Goal: Entertainment & Leisure: Browse casually

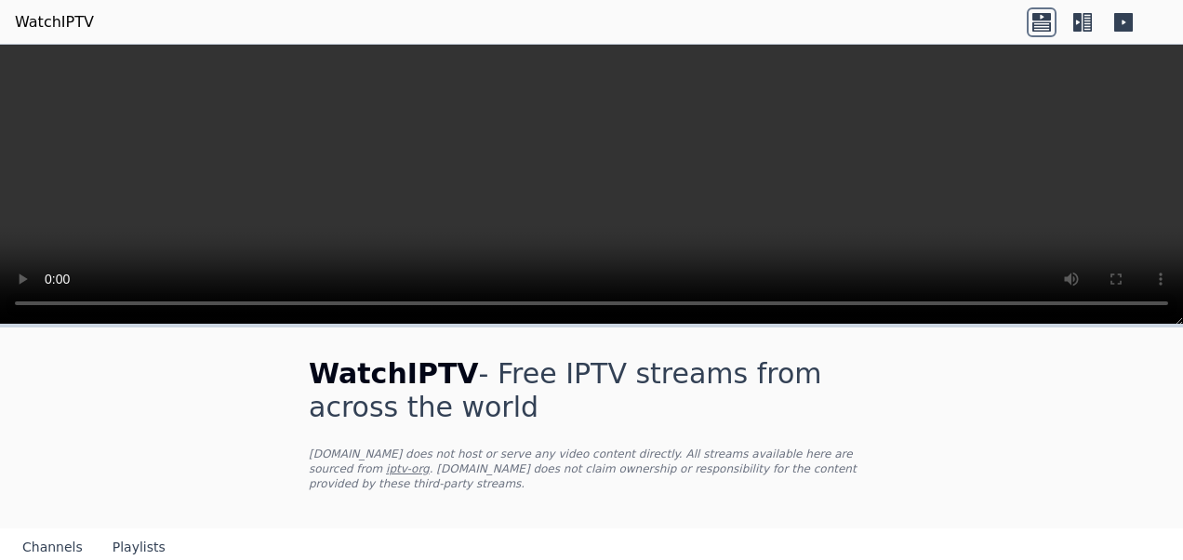
scroll to position [186, 0]
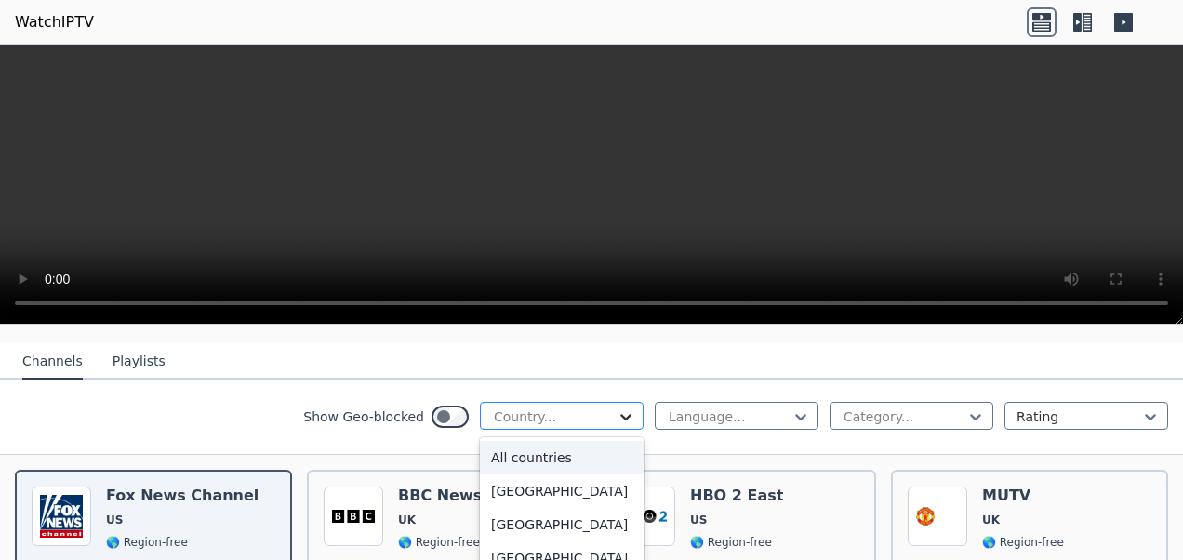
click at [617, 408] on icon at bounding box center [626, 417] width 19 height 19
type input "***"
click at [514, 441] on div "[GEOGRAPHIC_DATA]" at bounding box center [562, 457] width 164 height 33
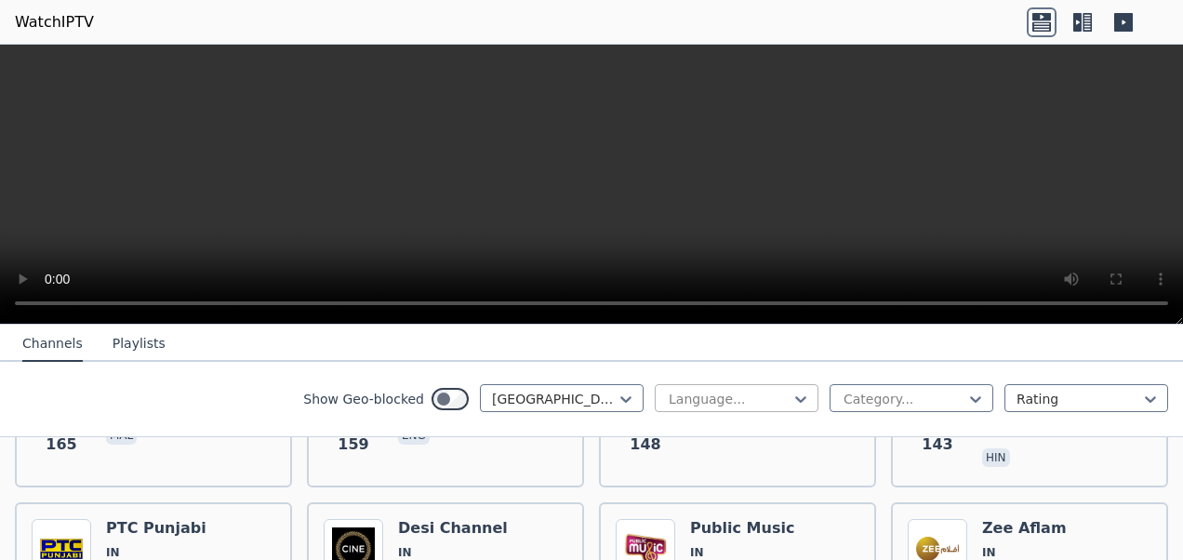
scroll to position [1116, 0]
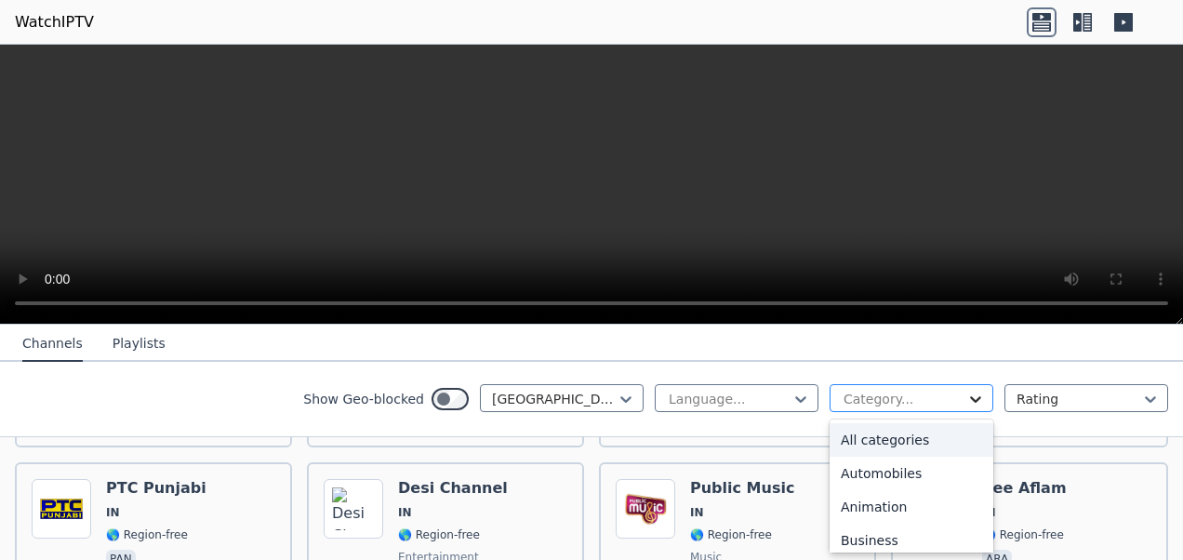
click at [967, 400] on icon at bounding box center [976, 399] width 19 height 19
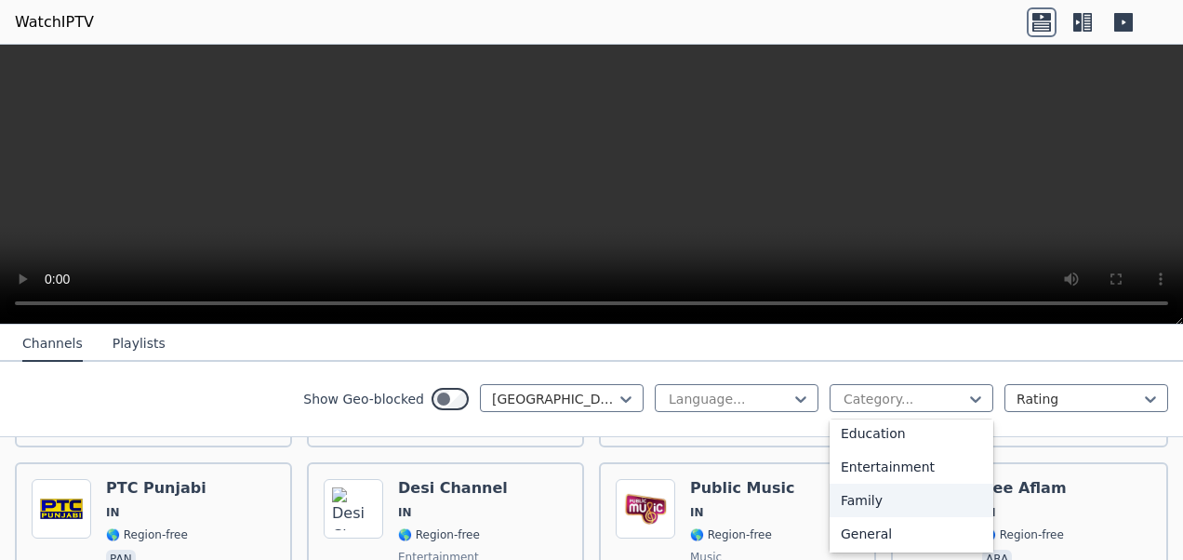
scroll to position [279, 0]
click at [893, 488] on div "Entertainment" at bounding box center [912, 495] width 164 height 33
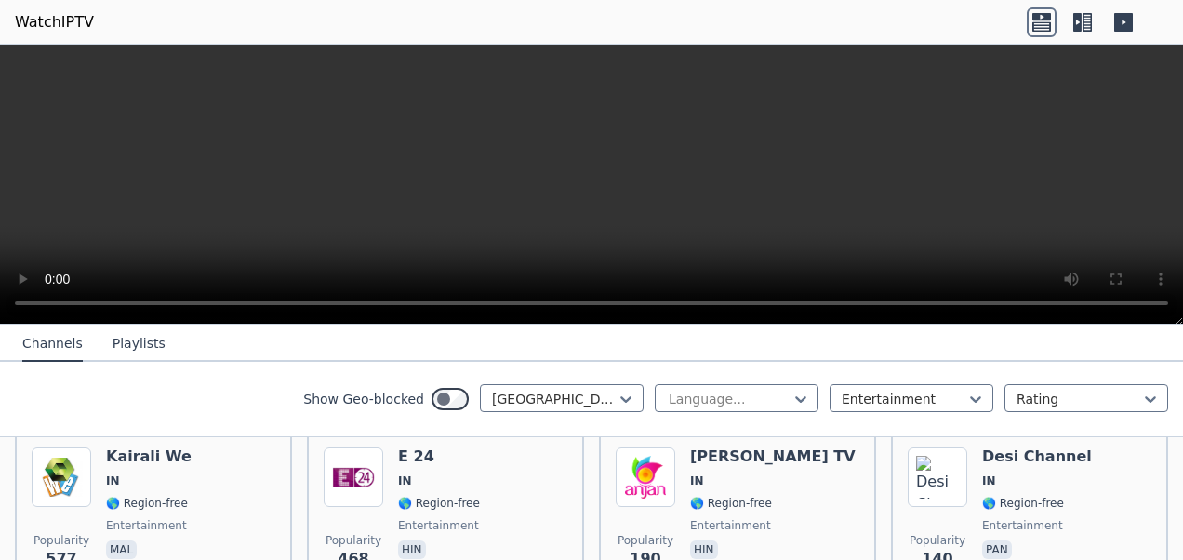
scroll to position [132, 0]
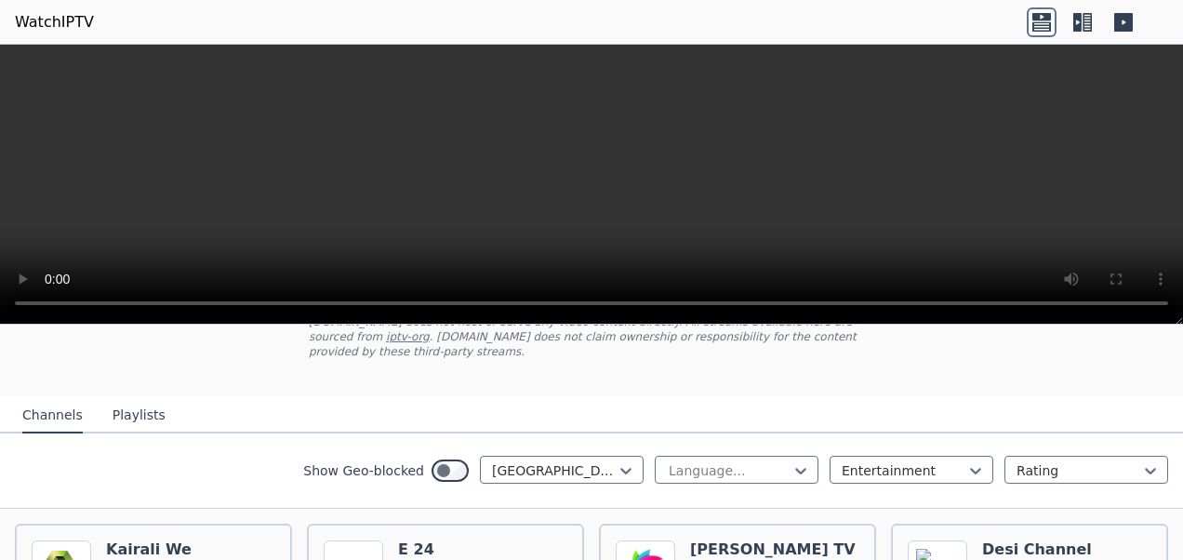
click at [127, 404] on button "Playlists" at bounding box center [139, 415] width 53 height 35
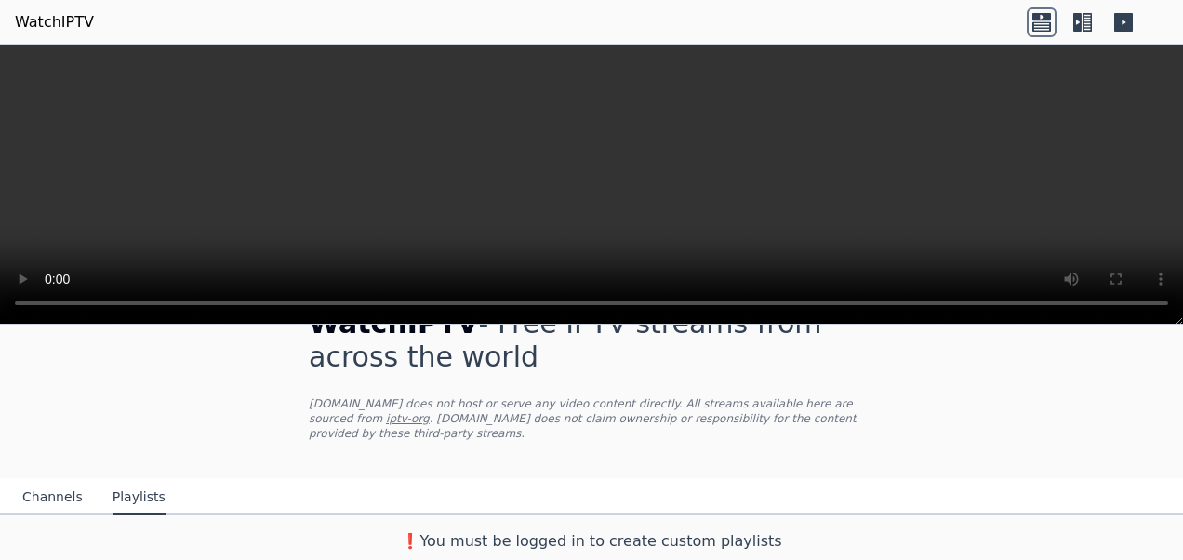
scroll to position [34, 0]
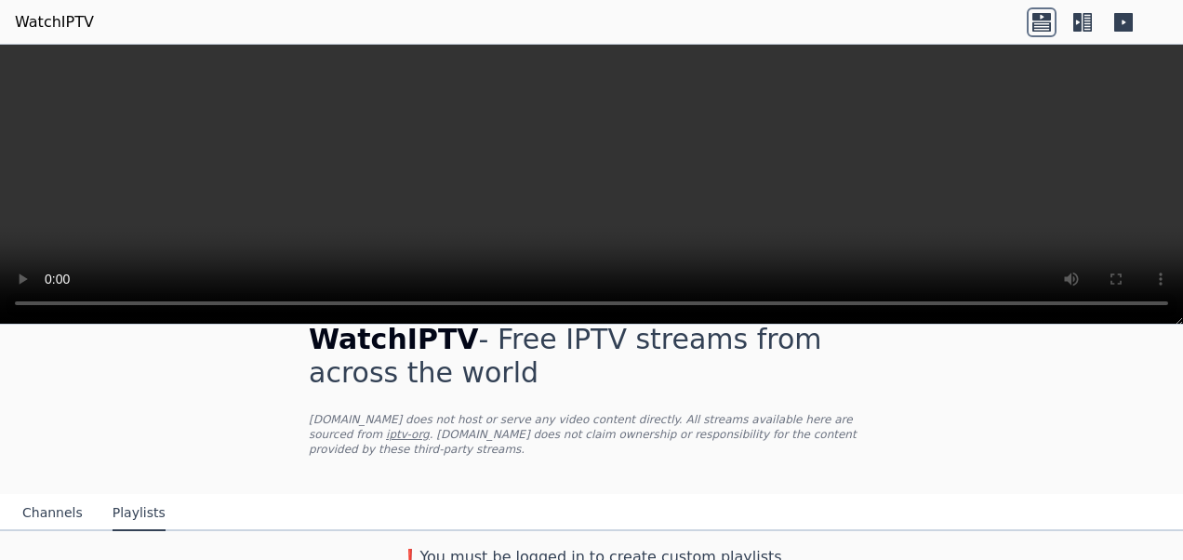
click at [24, 496] on button "Channels" at bounding box center [52, 513] width 60 height 35
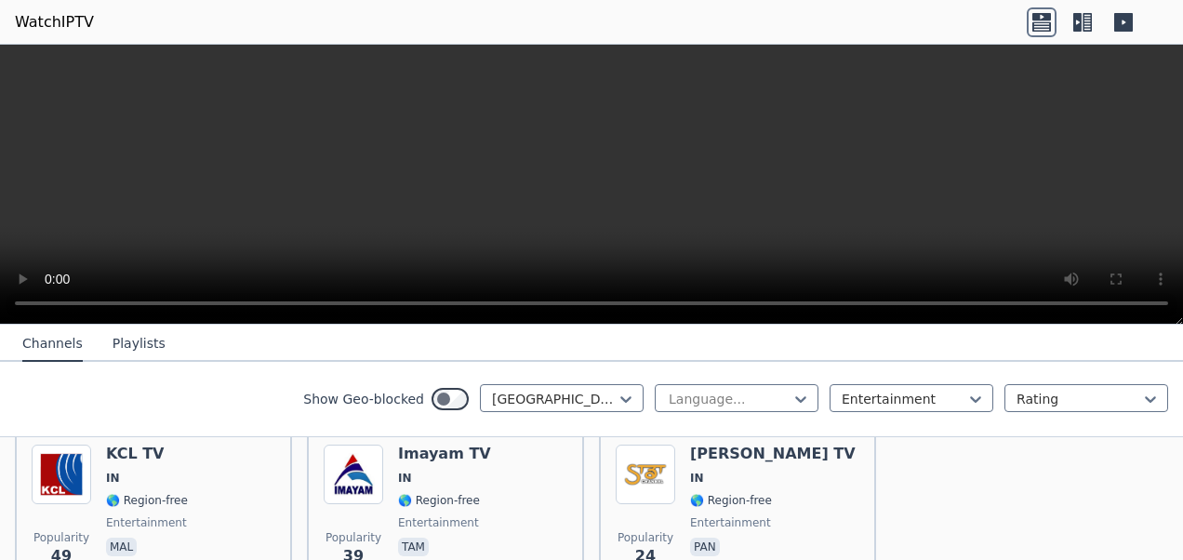
scroll to position [686, 0]
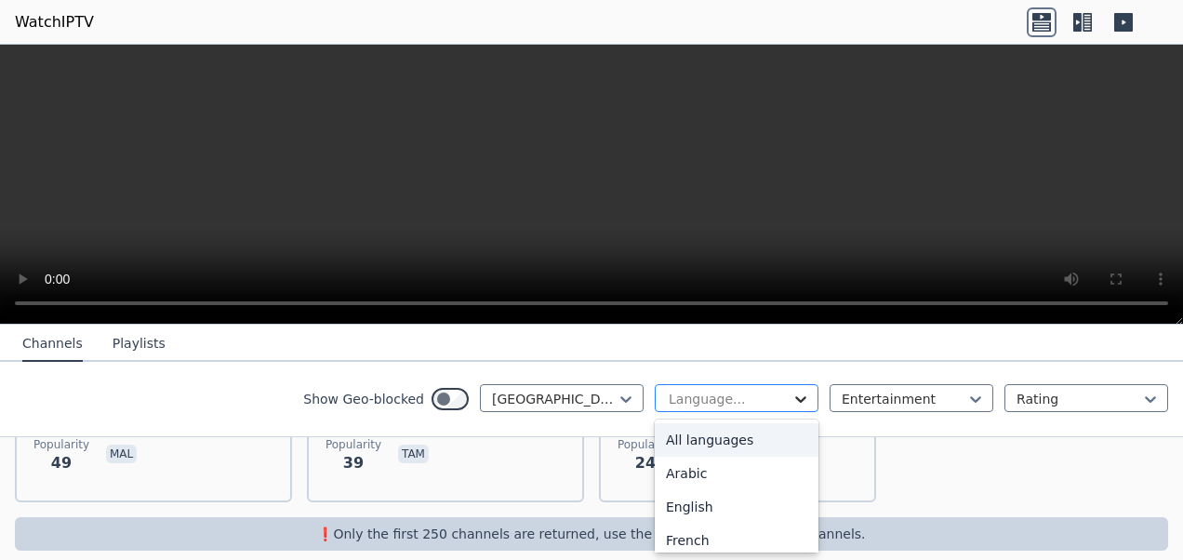
click at [792, 401] on icon at bounding box center [801, 399] width 19 height 19
click at [697, 464] on div "Hindi" at bounding box center [737, 454] width 164 height 33
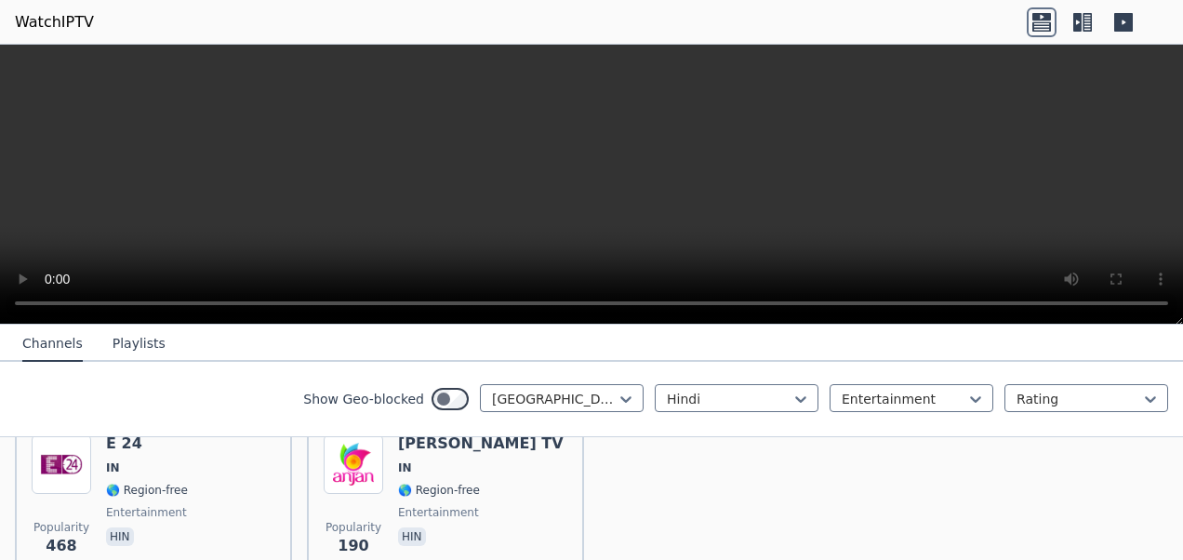
scroll to position [279, 0]
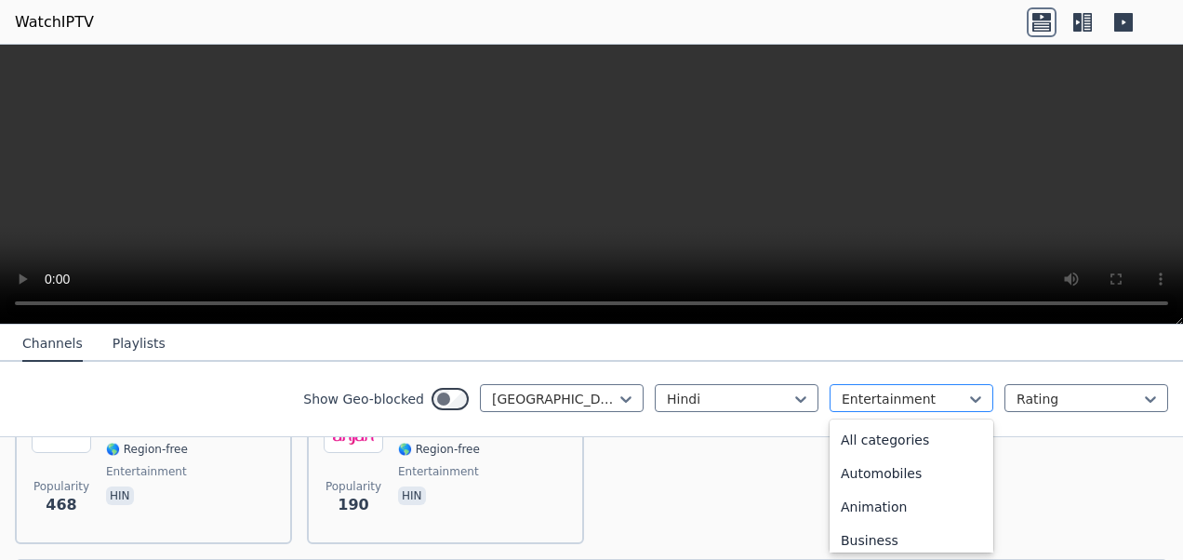
click at [881, 400] on div at bounding box center [904, 399] width 125 height 19
click at [897, 446] on div "All categories" at bounding box center [912, 439] width 164 height 33
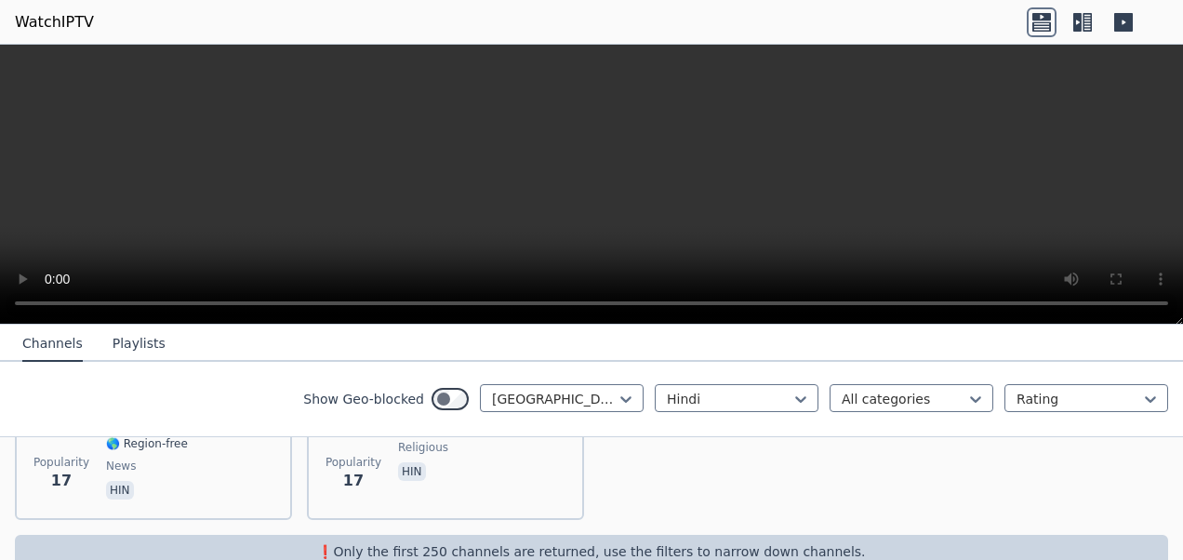
scroll to position [2350, 0]
